Goal: Task Accomplishment & Management: Use online tool/utility

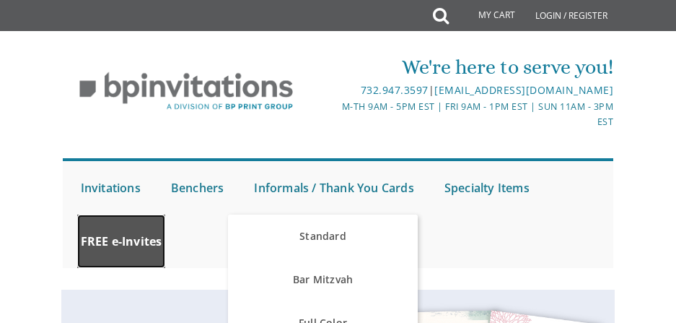
click at [102, 242] on link "FREE e-Invites" at bounding box center [121, 240] width 89 height 53
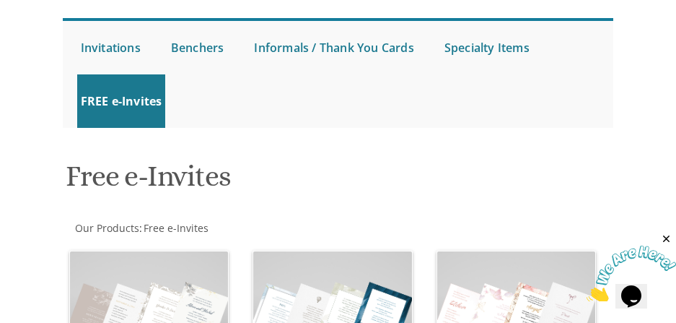
scroll to position [144, 0]
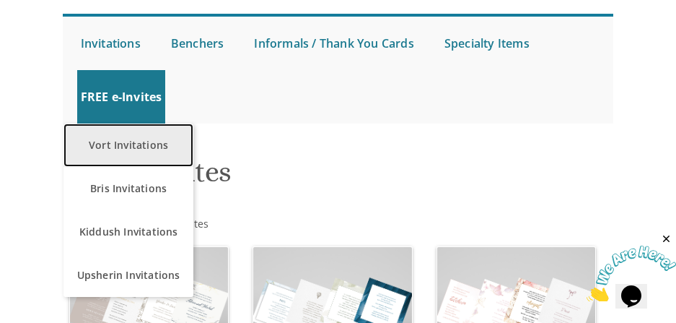
click at [130, 157] on link "Vort Invitations" at bounding box center [129, 144] width 130 height 43
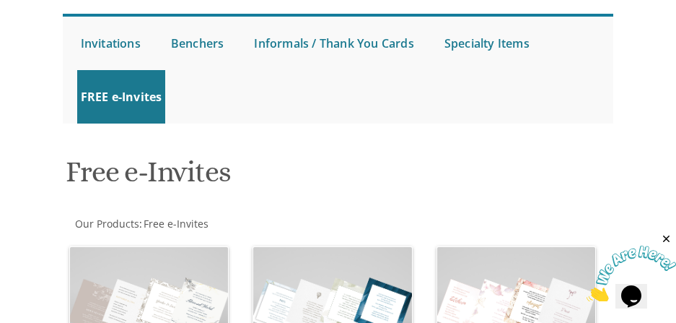
scroll to position [184, 0]
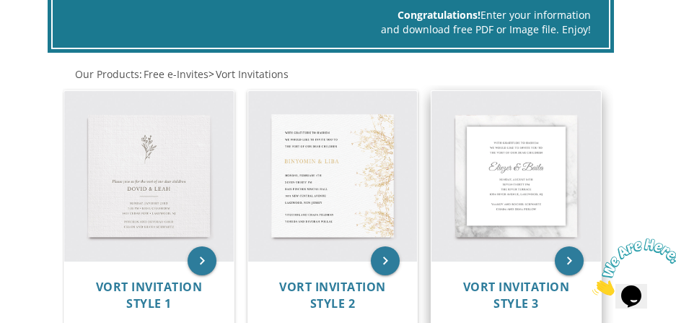
scroll to position [361, 0]
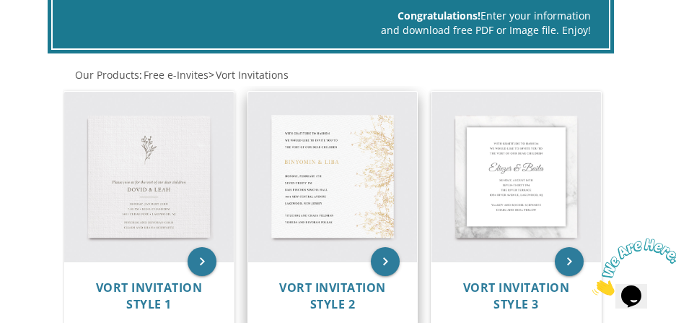
click at [318, 182] on img at bounding box center [333, 177] width 170 height 170
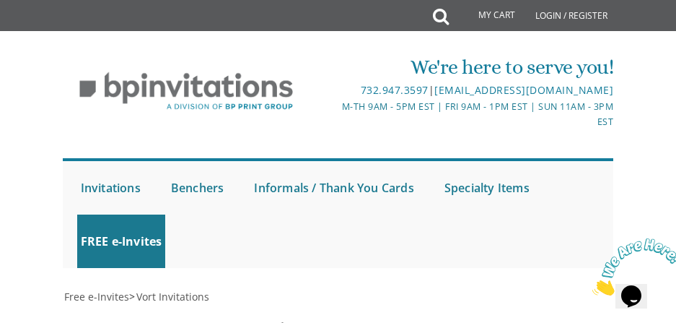
scroll to position [797, 0]
drag, startPoint x: 255, startPoint y: 156, endPoint x: 187, endPoint y: 160, distance: 68.7
drag, startPoint x: 315, startPoint y: 151, endPoint x: 389, endPoint y: 159, distance: 74.1
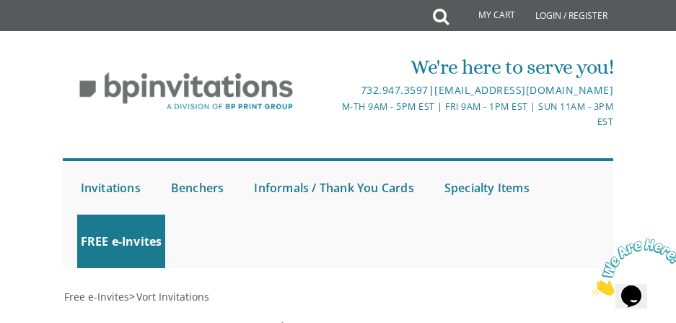
type textarea "[PERSON_NAME] & [PERSON_NAME]"
drag, startPoint x: 305, startPoint y: 193, endPoint x: 247, endPoint y: 199, distance: 58.8
drag, startPoint x: 305, startPoint y: 191, endPoint x: 247, endPoint y: 195, distance: 58.6
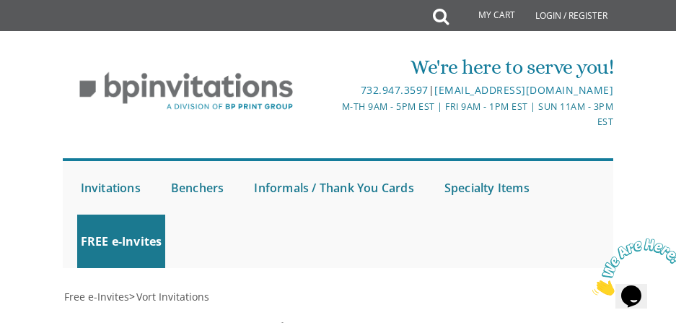
drag, startPoint x: 314, startPoint y: 191, endPoint x: 398, endPoint y: 193, distance: 83.7
drag, startPoint x: 268, startPoint y: 221, endPoint x: 458, endPoint y: 227, distance: 189.2
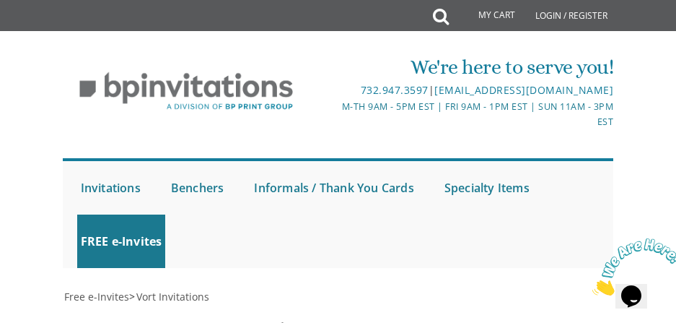
type textarea "[DATE] Seven-thirty PM [PERSON_NAME][GEOGRAPHIC_DATA][PERSON_NAME] [STREET_ADDR…"
